Goal: Task Accomplishment & Management: Manage account settings

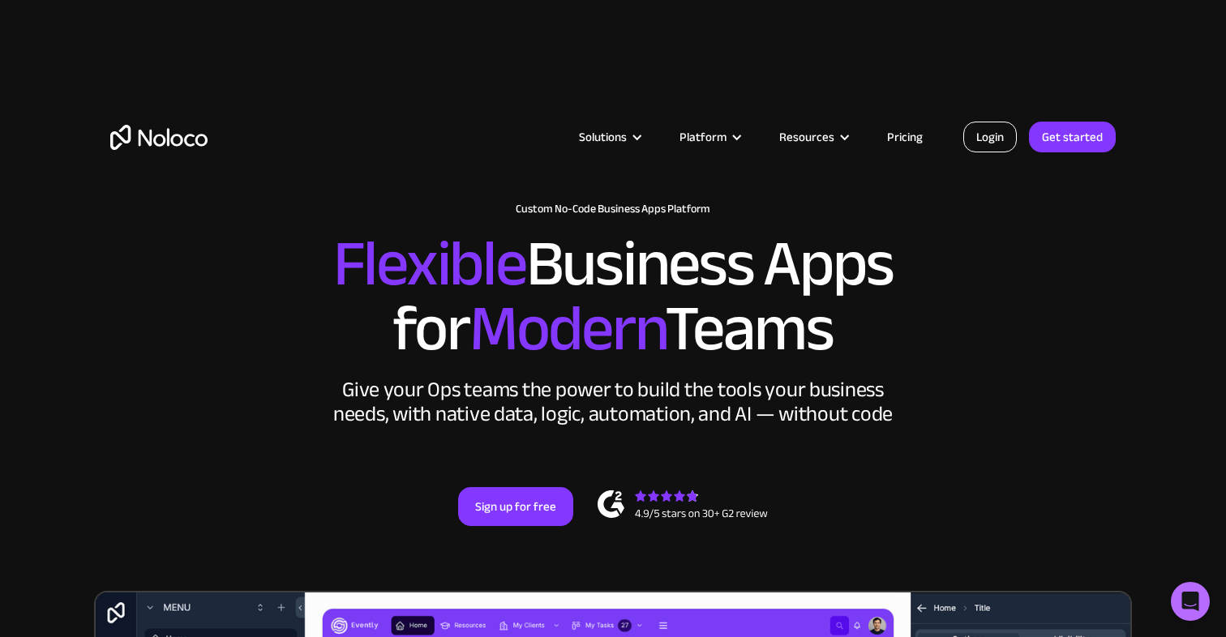
click at [975, 143] on link "Login" at bounding box center [990, 137] width 54 height 31
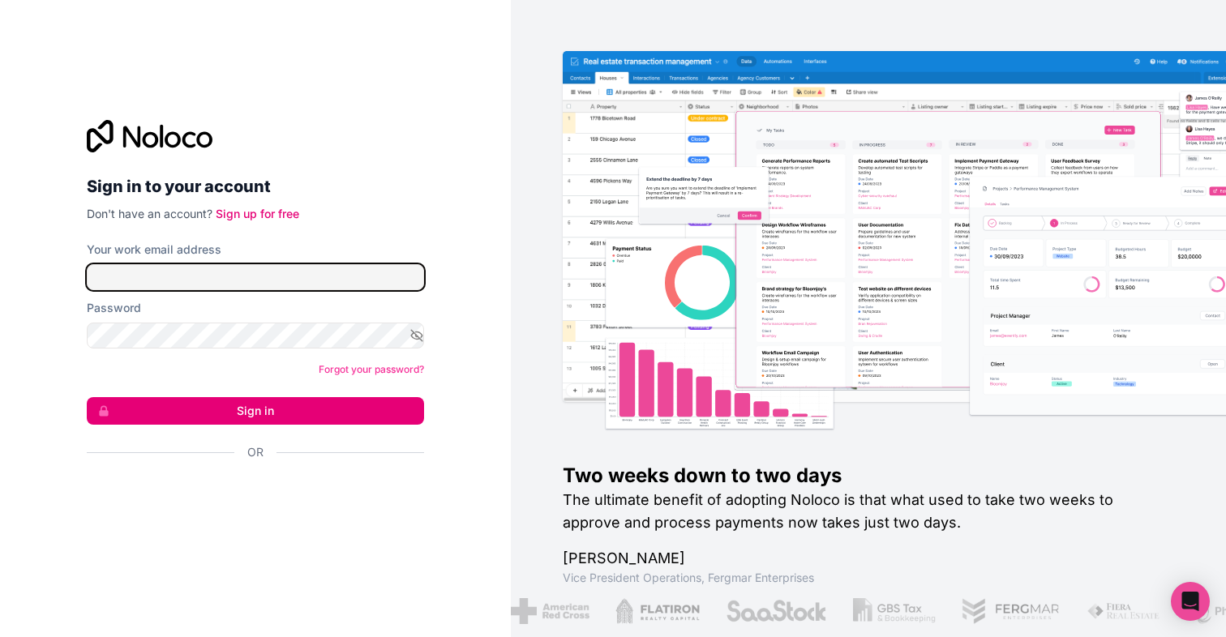
click at [301, 275] on input "Your work email address" at bounding box center [255, 277] width 337 height 26
type input "[EMAIL_ADDRESS][DOMAIN_NAME]"
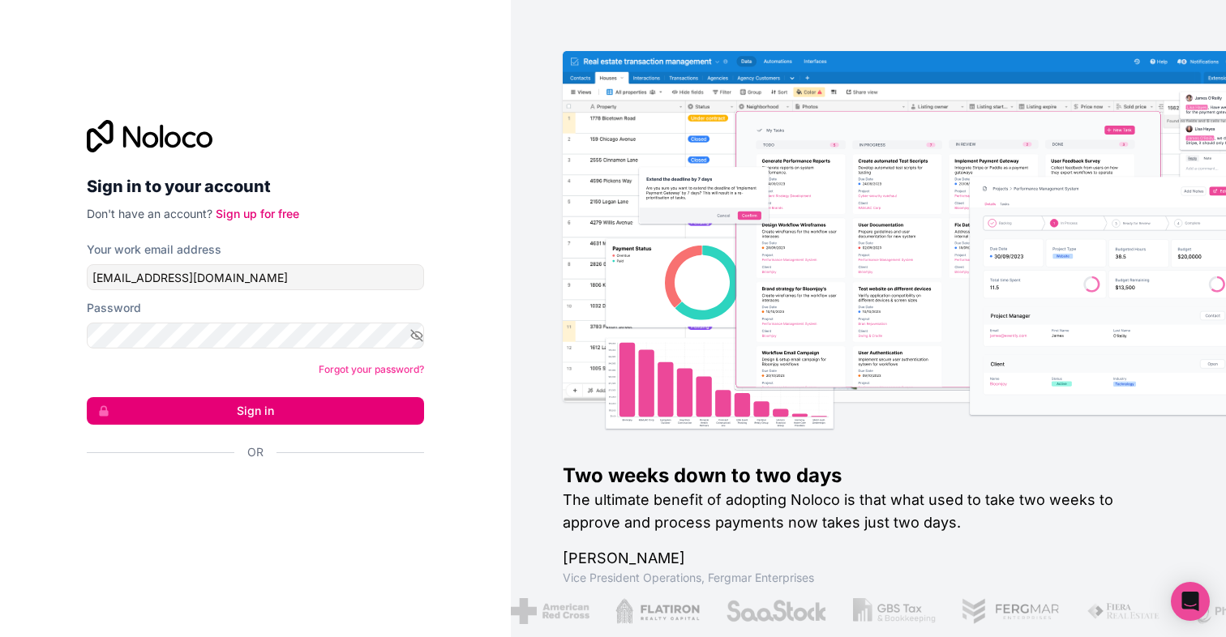
click at [242, 421] on button "Sign in" at bounding box center [255, 411] width 337 height 28
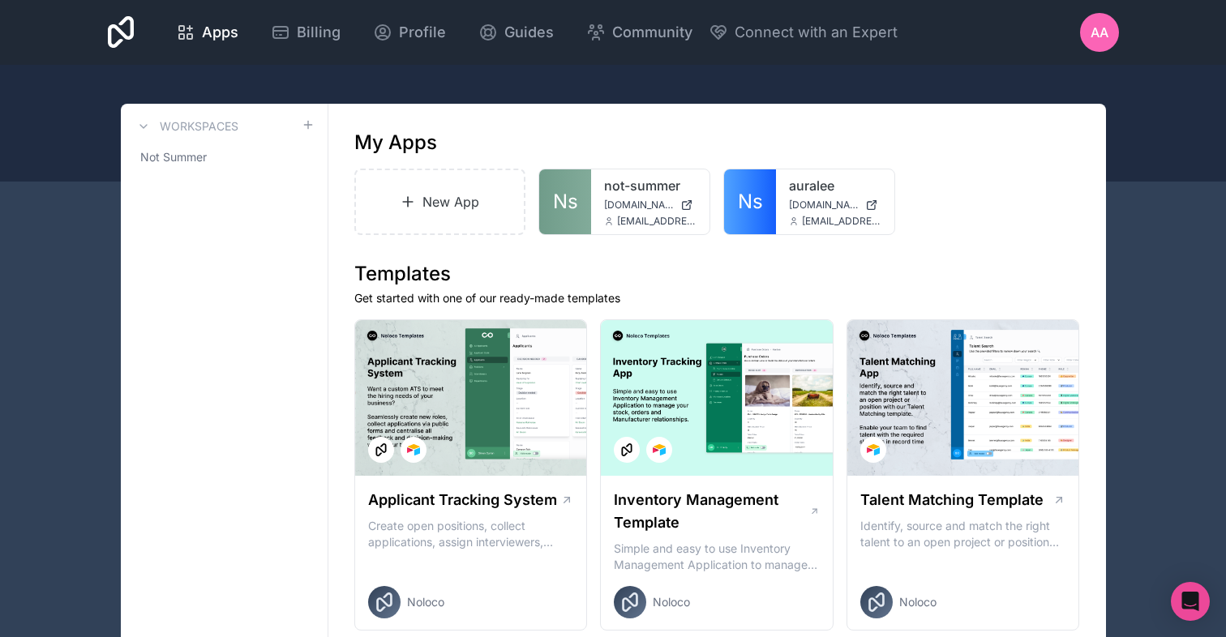
click at [635, 207] on span "[DOMAIN_NAME]" at bounding box center [639, 205] width 70 height 13
